Goal: Task Accomplishment & Management: Complete application form

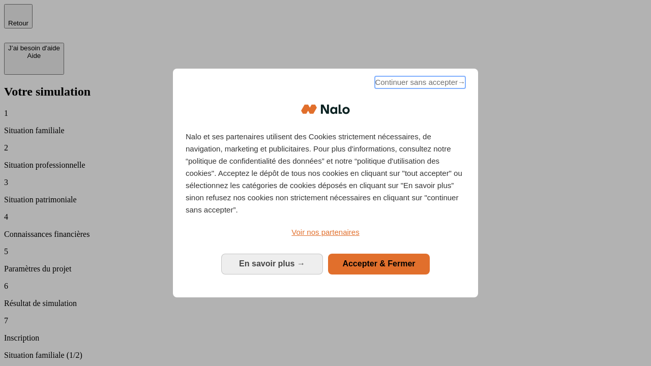
click at [419, 84] on span "Continuer sans accepter →" at bounding box center [420, 82] width 91 height 12
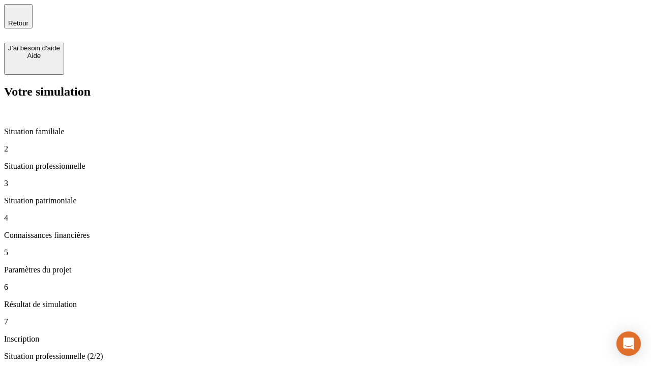
type input "30 000"
type input "1 000"
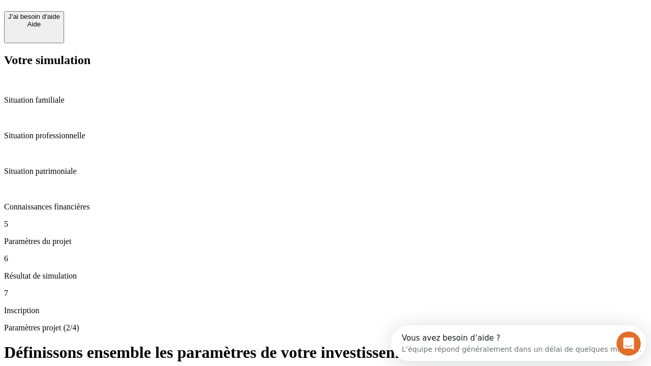
scroll to position [19, 0]
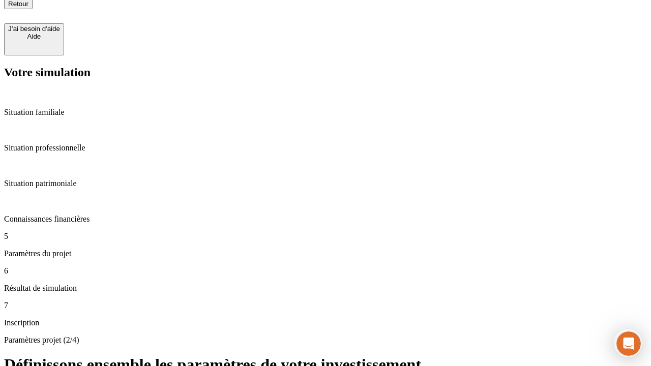
type input "65"
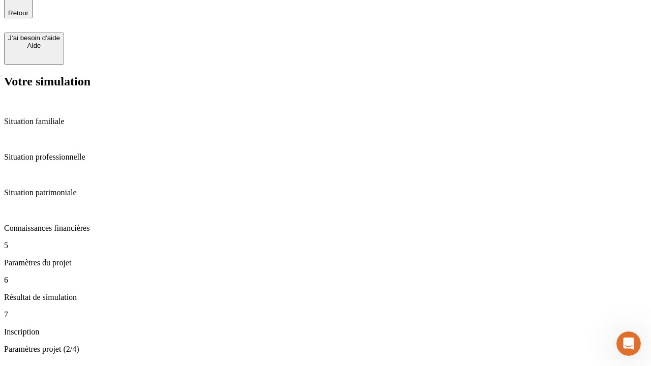
type input "5 000"
type input "640"
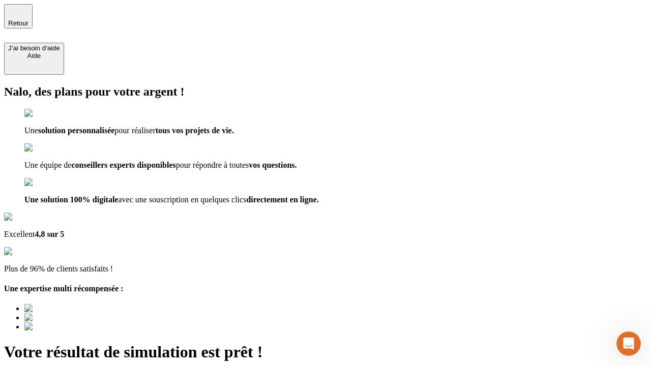
type input "[EMAIL_ADDRESS][DOMAIN_NAME]"
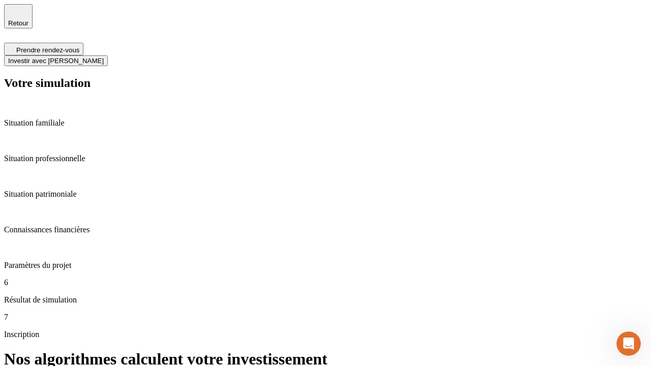
scroll to position [4, 0]
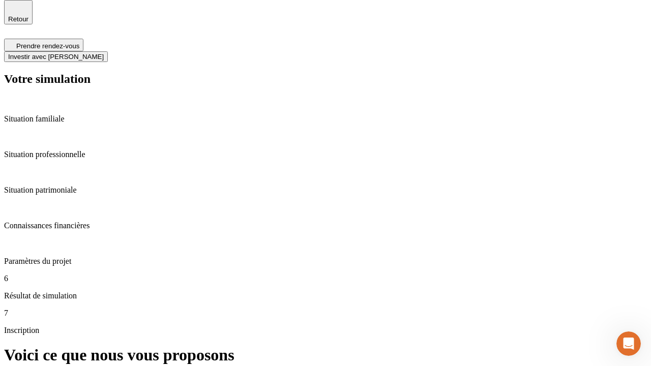
click at [104, 53] on span "Investir avec [PERSON_NAME]" at bounding box center [56, 57] width 96 height 8
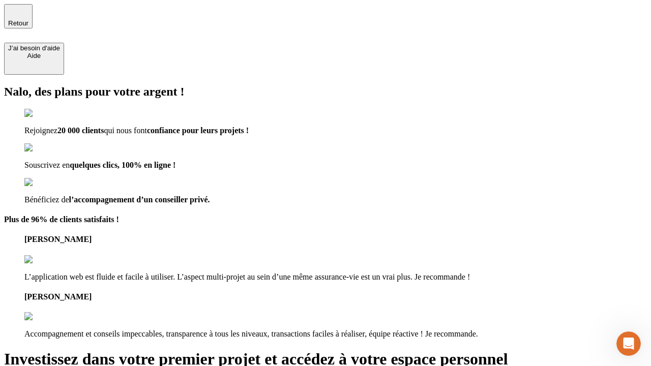
type input "[PERSON_NAME][EMAIL_ADDRESS][DOMAIN_NAME]"
